Goal: Find contact information: Find contact information

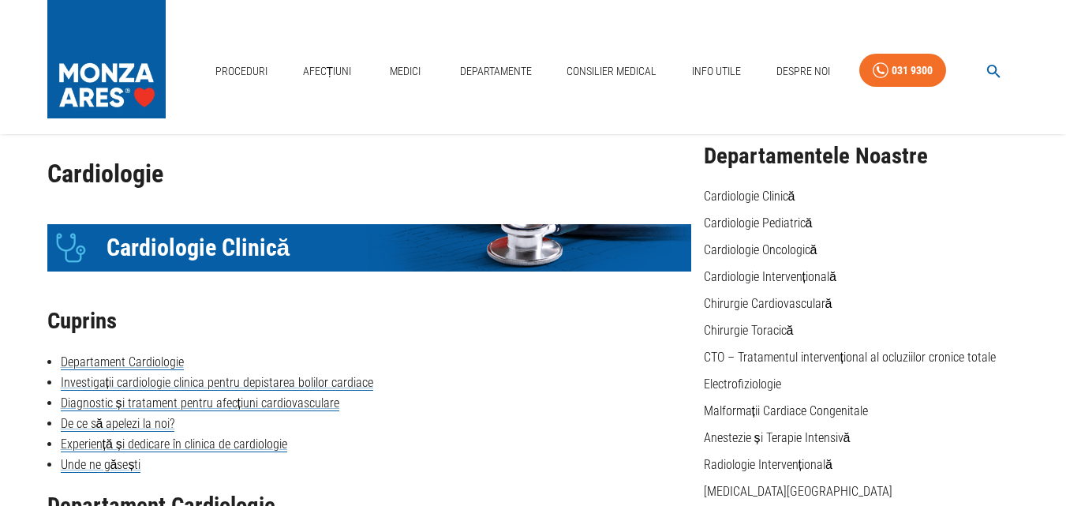
scroll to position [79, 0]
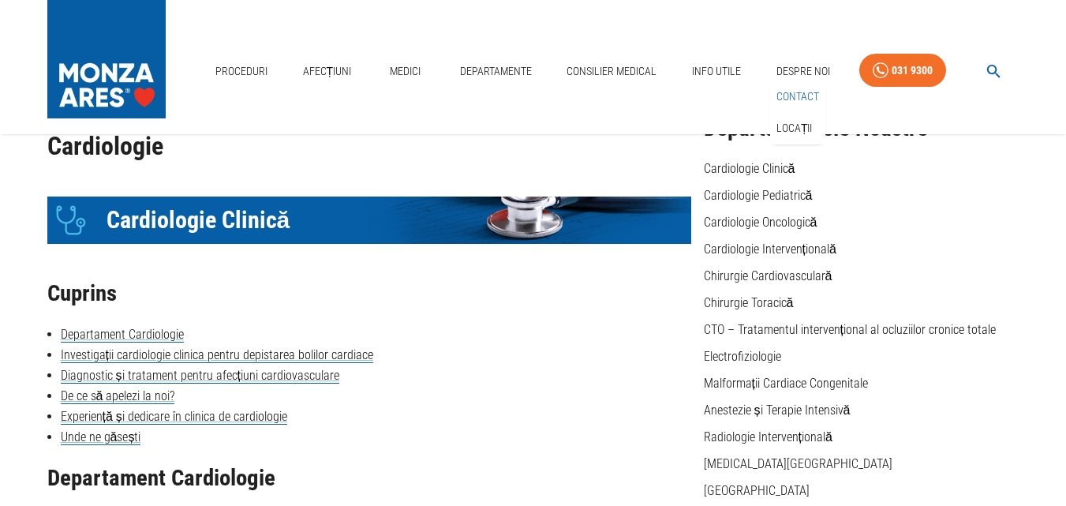
click at [788, 94] on link "Contact" at bounding box center [797, 97] width 49 height 26
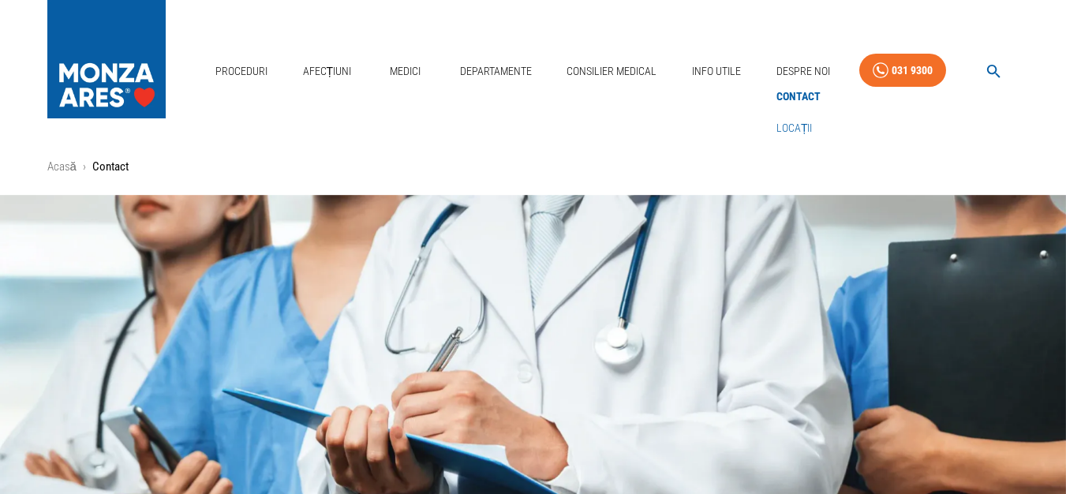
click at [792, 129] on link "Locații" at bounding box center [794, 128] width 43 height 26
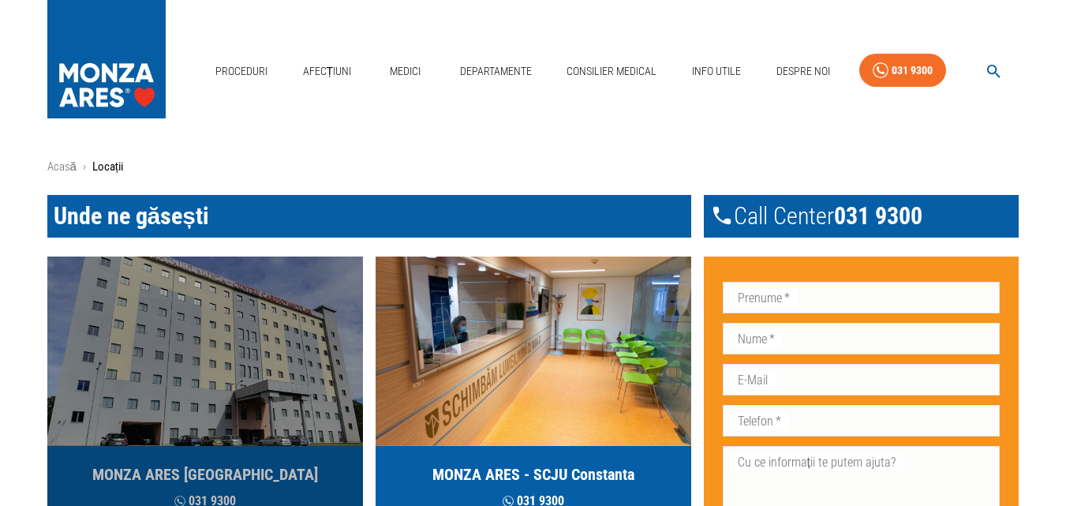
click at [249, 349] on img "button" at bounding box center [205, 351] width 316 height 189
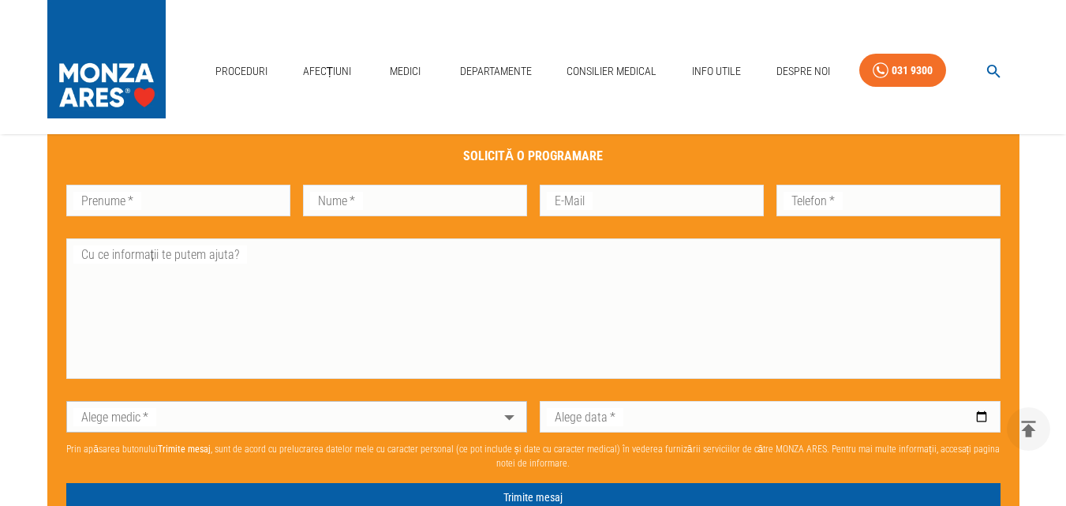
scroll to position [947, 0]
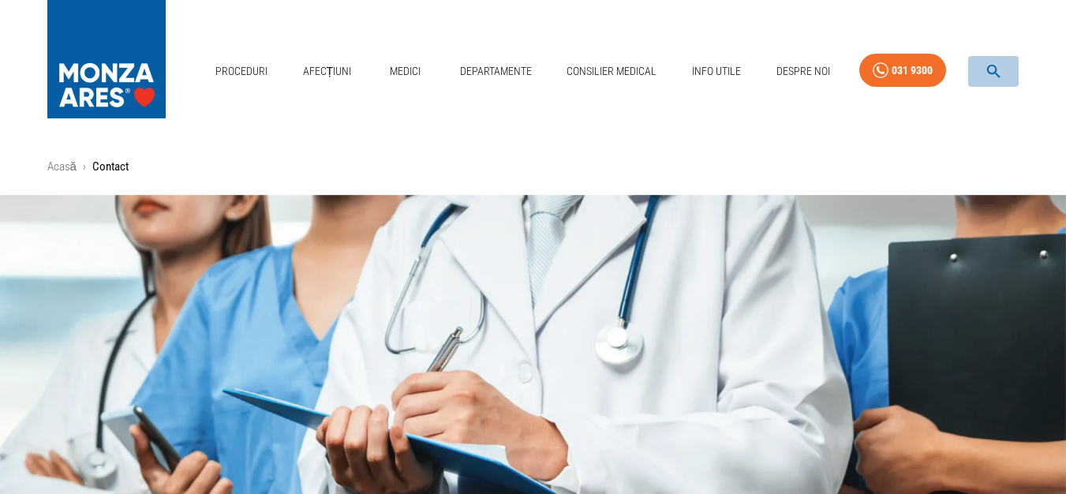
click at [986, 71] on icon "button" at bounding box center [994, 71] width 18 height 18
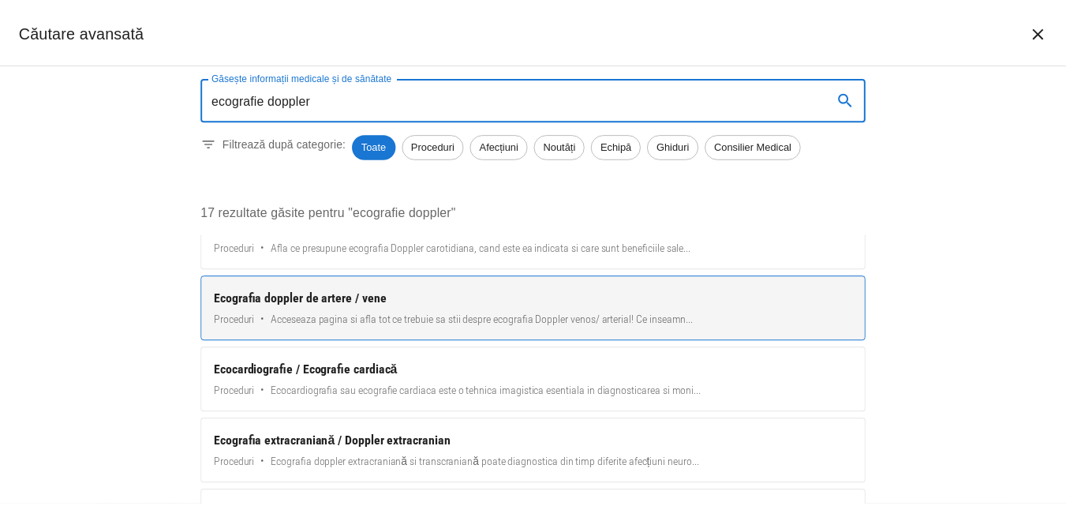
scroll to position [79, 0]
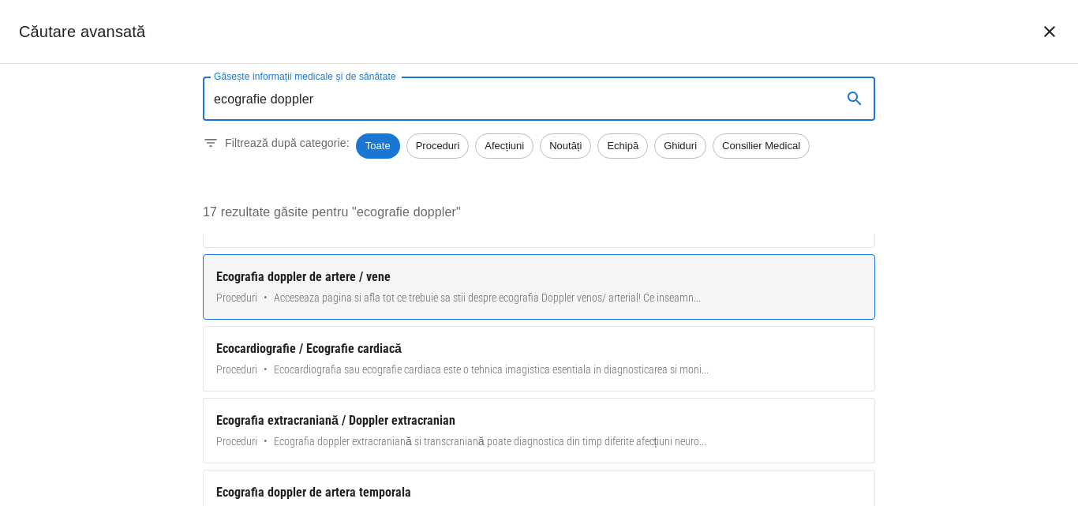
type input "ecografie doppler"
click at [482, 298] on span "Acceseaza pagina si afla tot ce trebuie sa stii despre ecografia Doppler venos/…" at bounding box center [487, 298] width 427 height 17
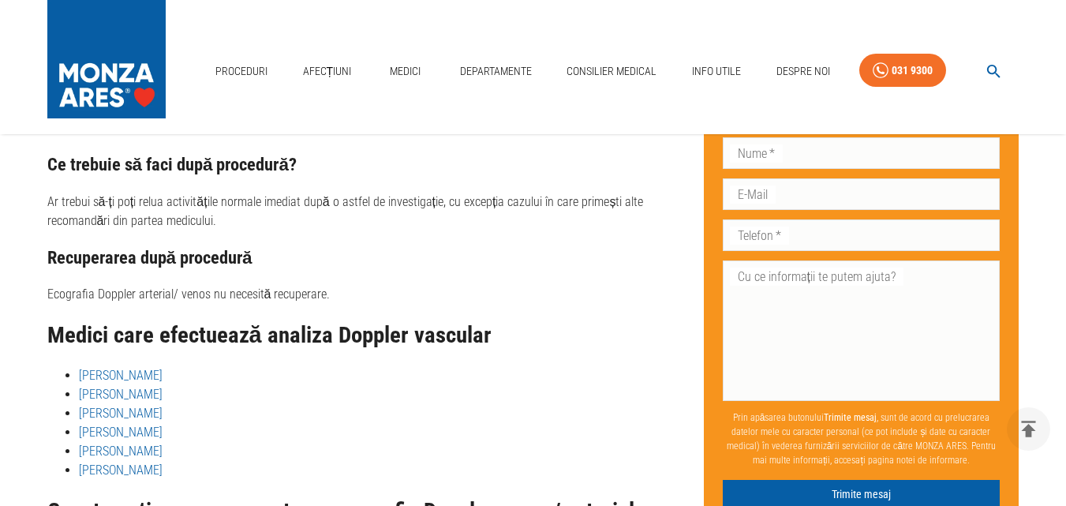
scroll to position [4420, 0]
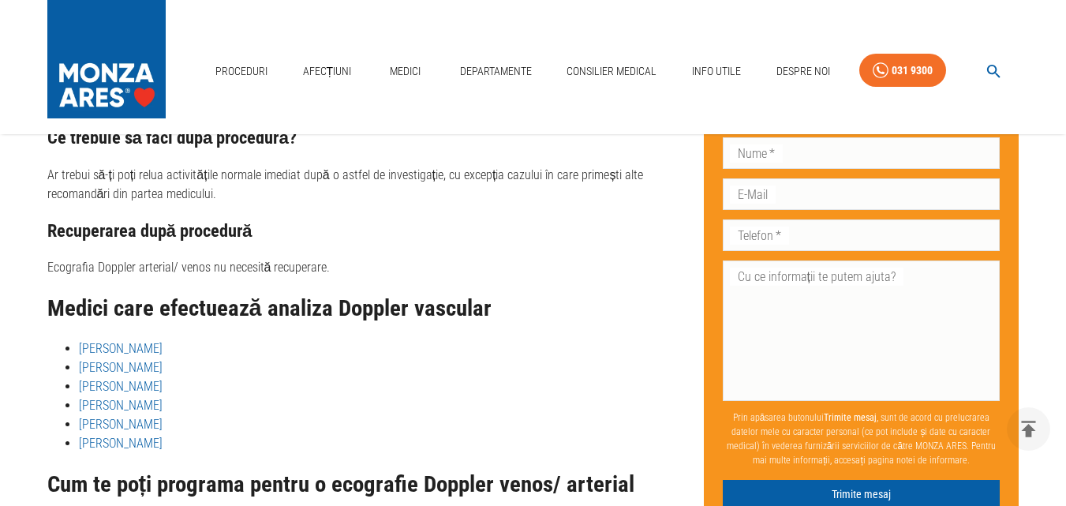
click at [118, 341] on link "[PERSON_NAME]" at bounding box center [121, 348] width 84 height 15
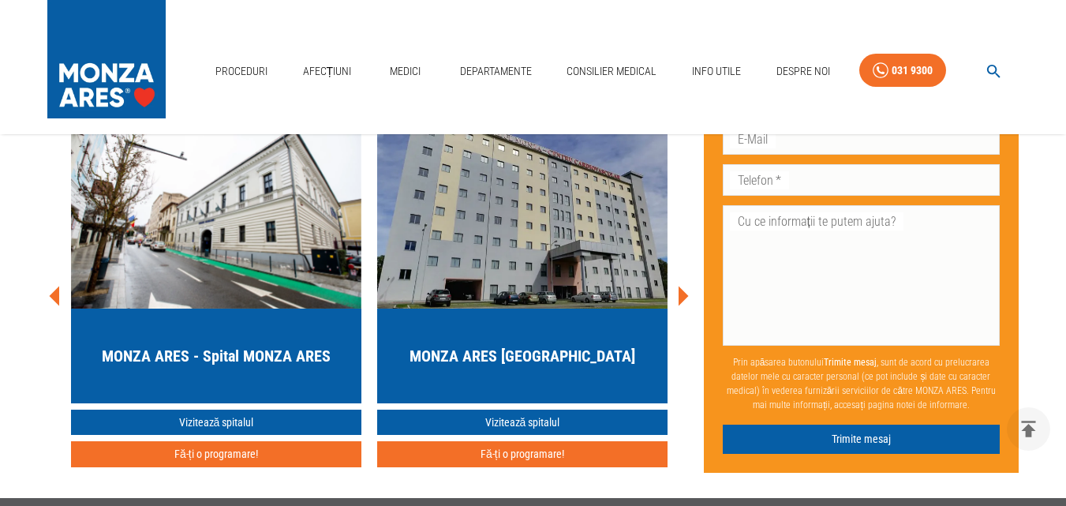
scroll to position [4578, 0]
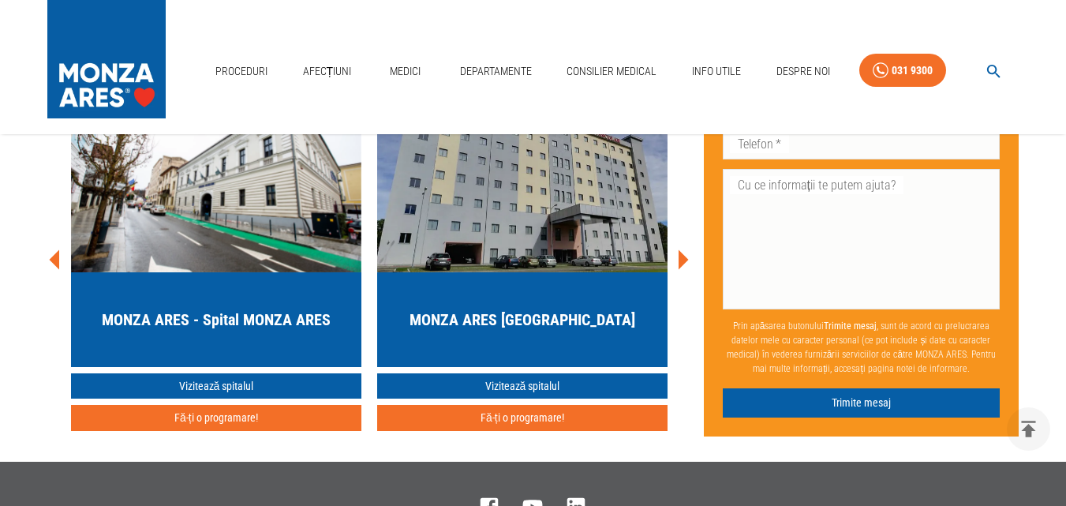
click at [524, 331] on h5 "MONZA ARES [GEOGRAPHIC_DATA]" at bounding box center [523, 320] width 226 height 22
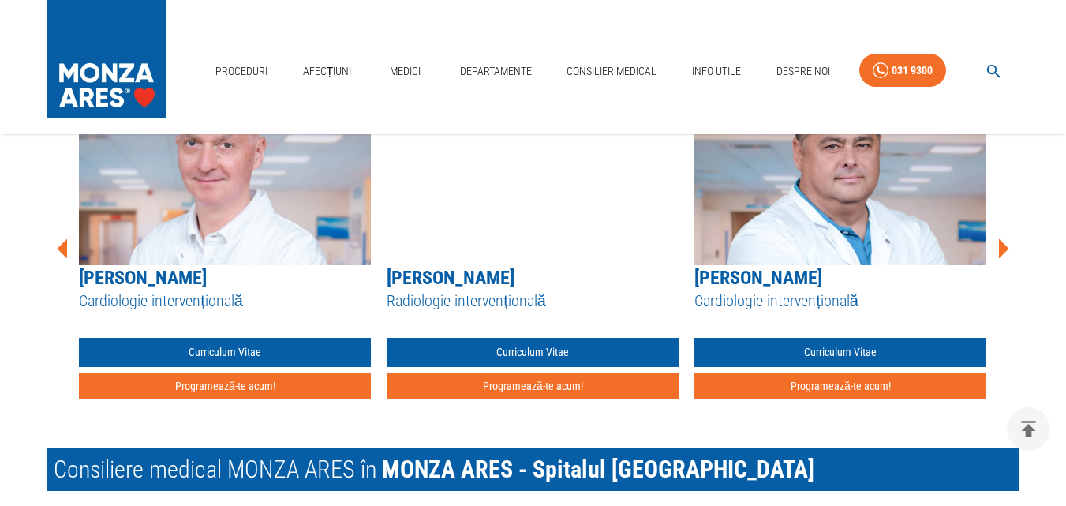
scroll to position [2604, 0]
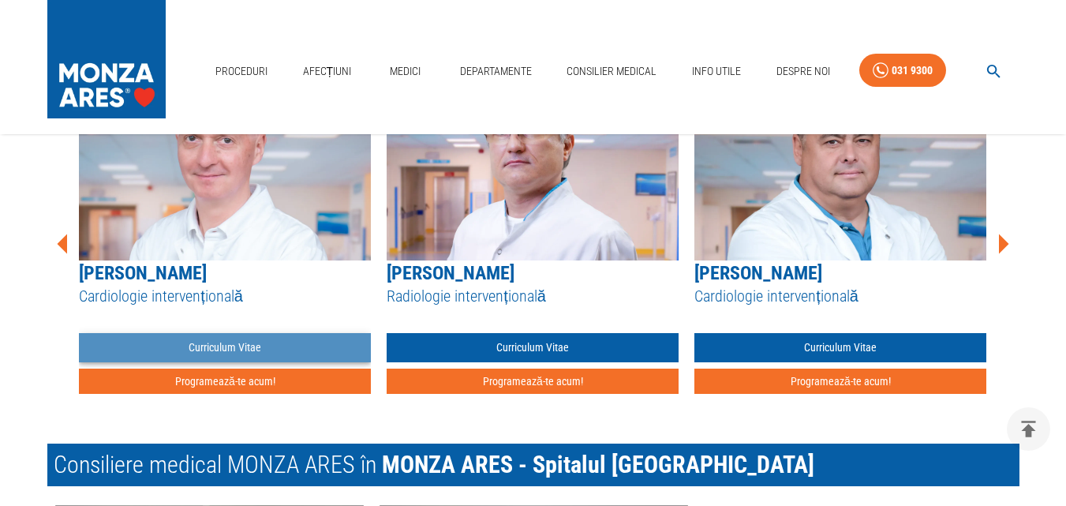
click at [232, 343] on link "Curriculum Vitae" at bounding box center [225, 347] width 292 height 29
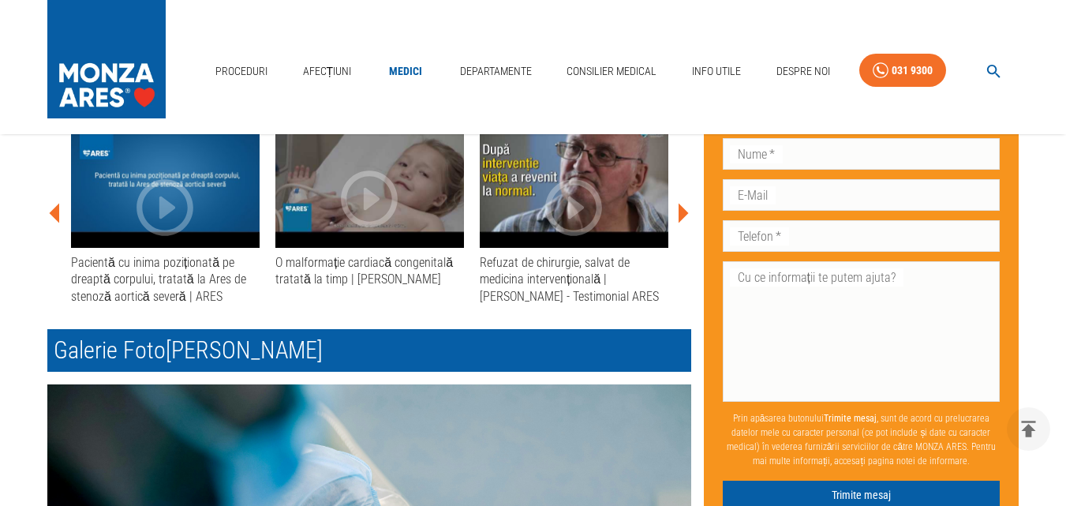
scroll to position [1026, 0]
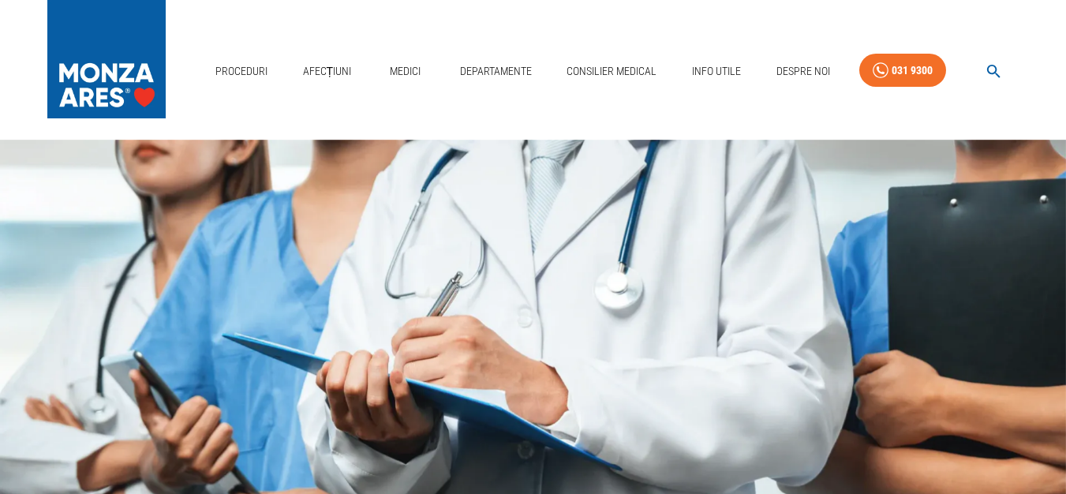
scroll to position [79, 0]
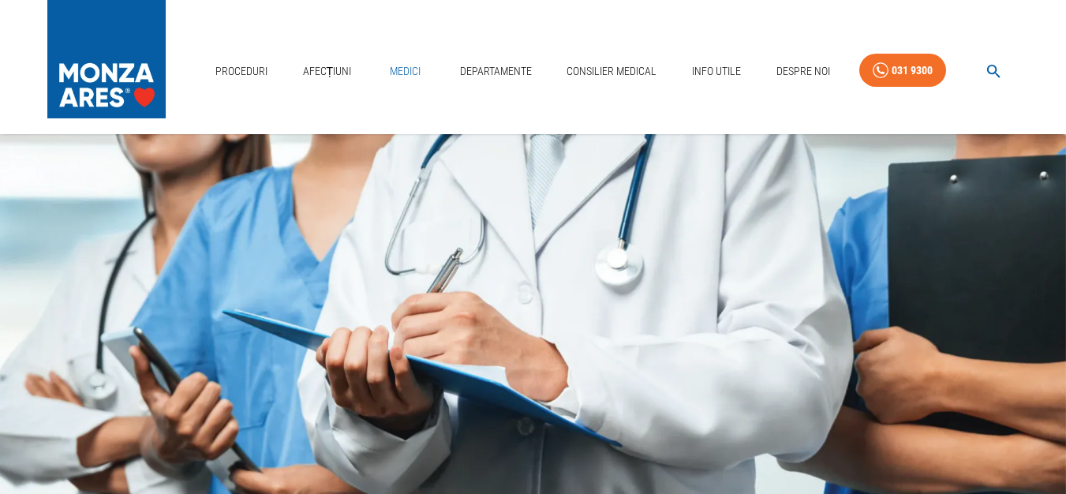
click at [401, 69] on link "Medici" at bounding box center [405, 71] width 51 height 32
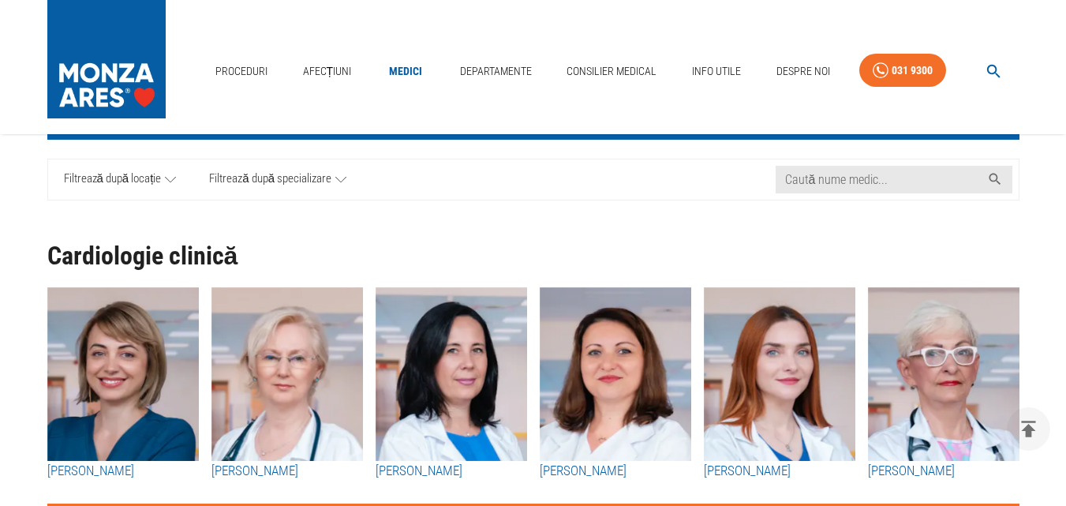
scroll to position [79, 0]
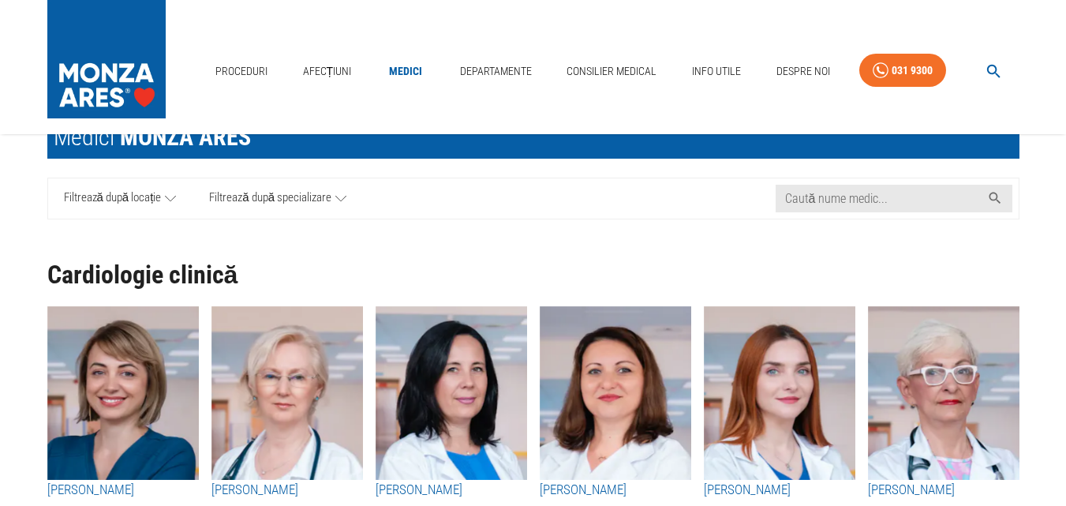
click at [339, 200] on icon at bounding box center [340, 199] width 11 height 20
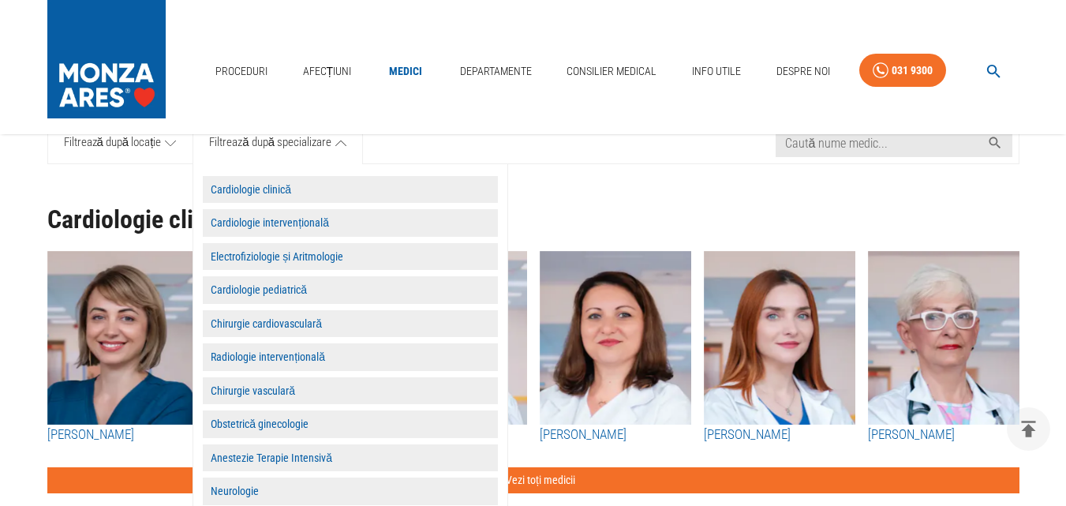
scroll to position [158, 0]
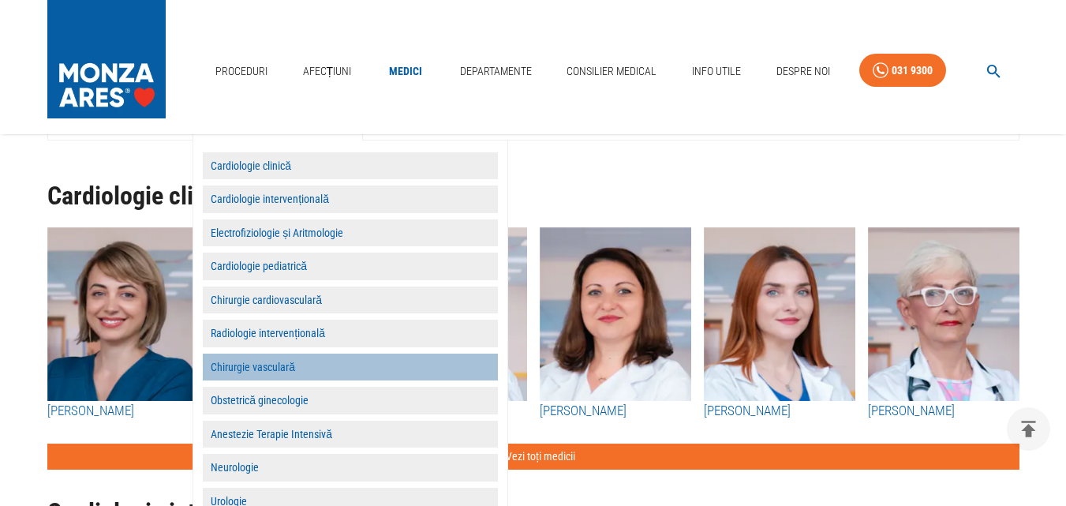
click at [283, 367] on button "Chirurgie vasculară" at bounding box center [350, 368] width 295 height 28
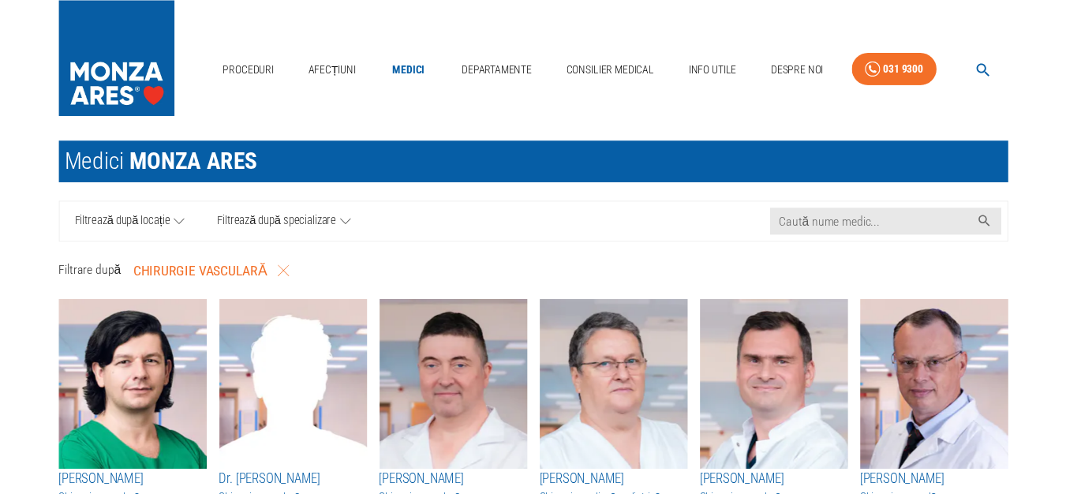
scroll to position [79, 0]
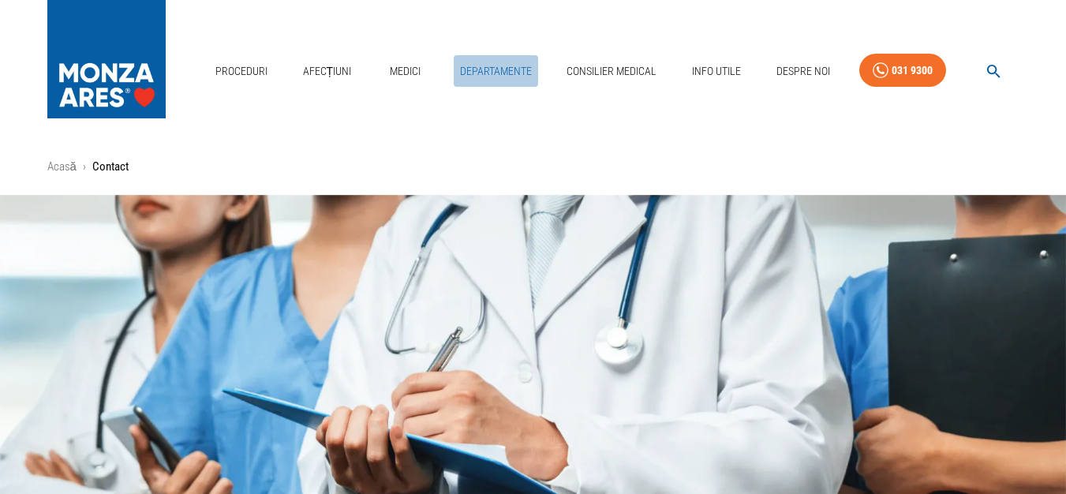
click at [510, 70] on link "Departamente" at bounding box center [496, 71] width 84 height 32
